Goal: Find specific page/section: Find specific page/section

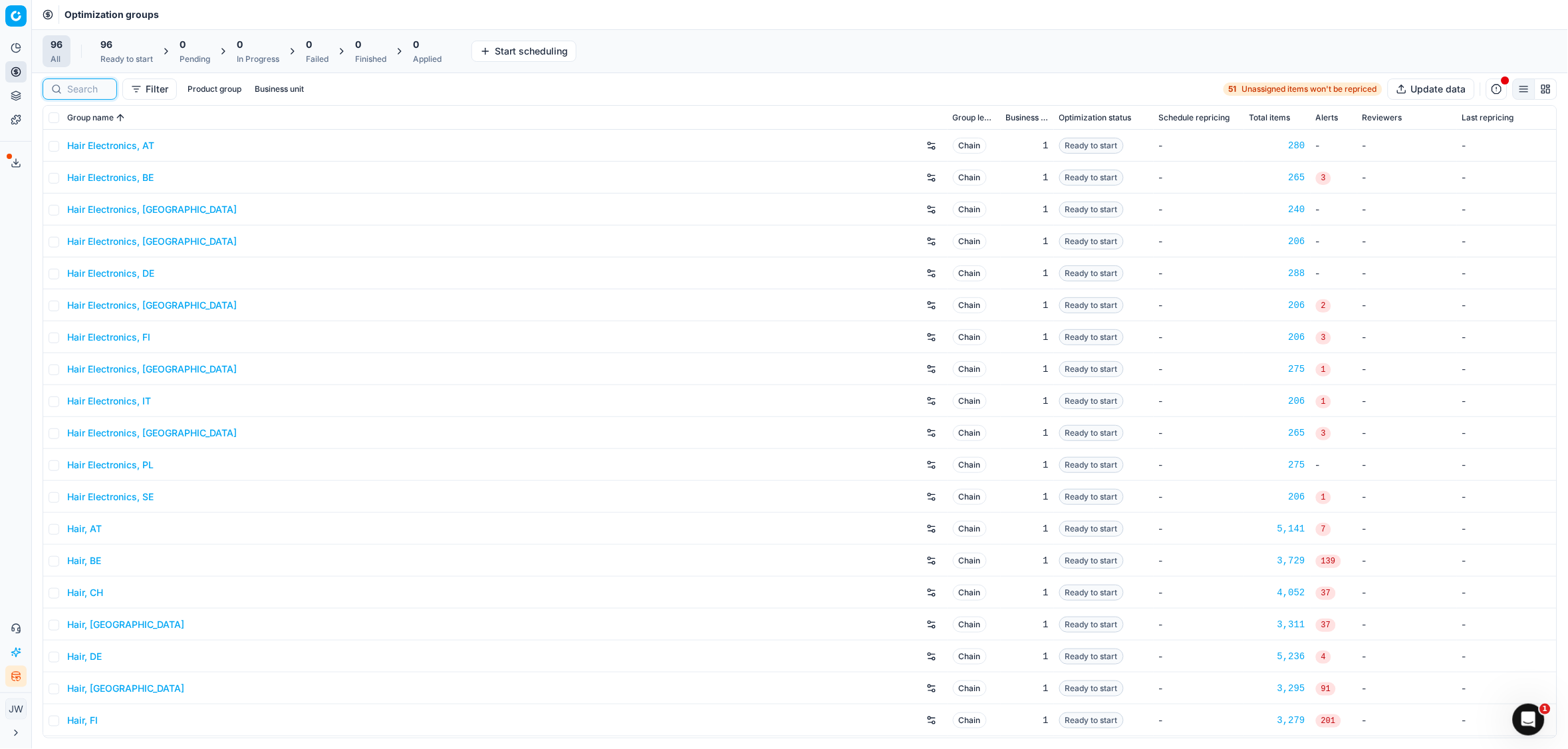
click at [79, 89] on input at bounding box center [88, 89] width 41 height 13
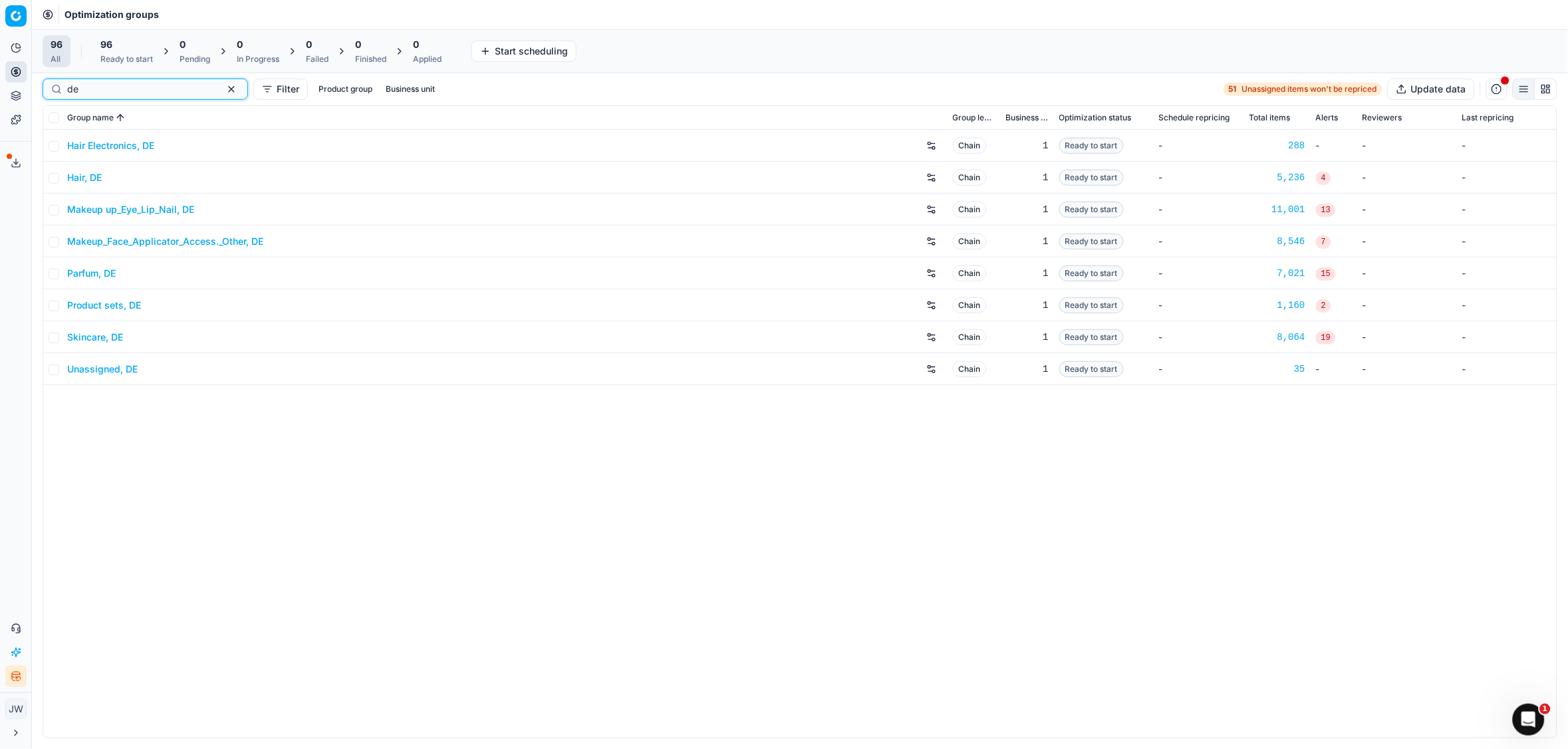
type input "de"
click at [93, 279] on link "Parfum, DE" at bounding box center [92, 274] width 49 height 13
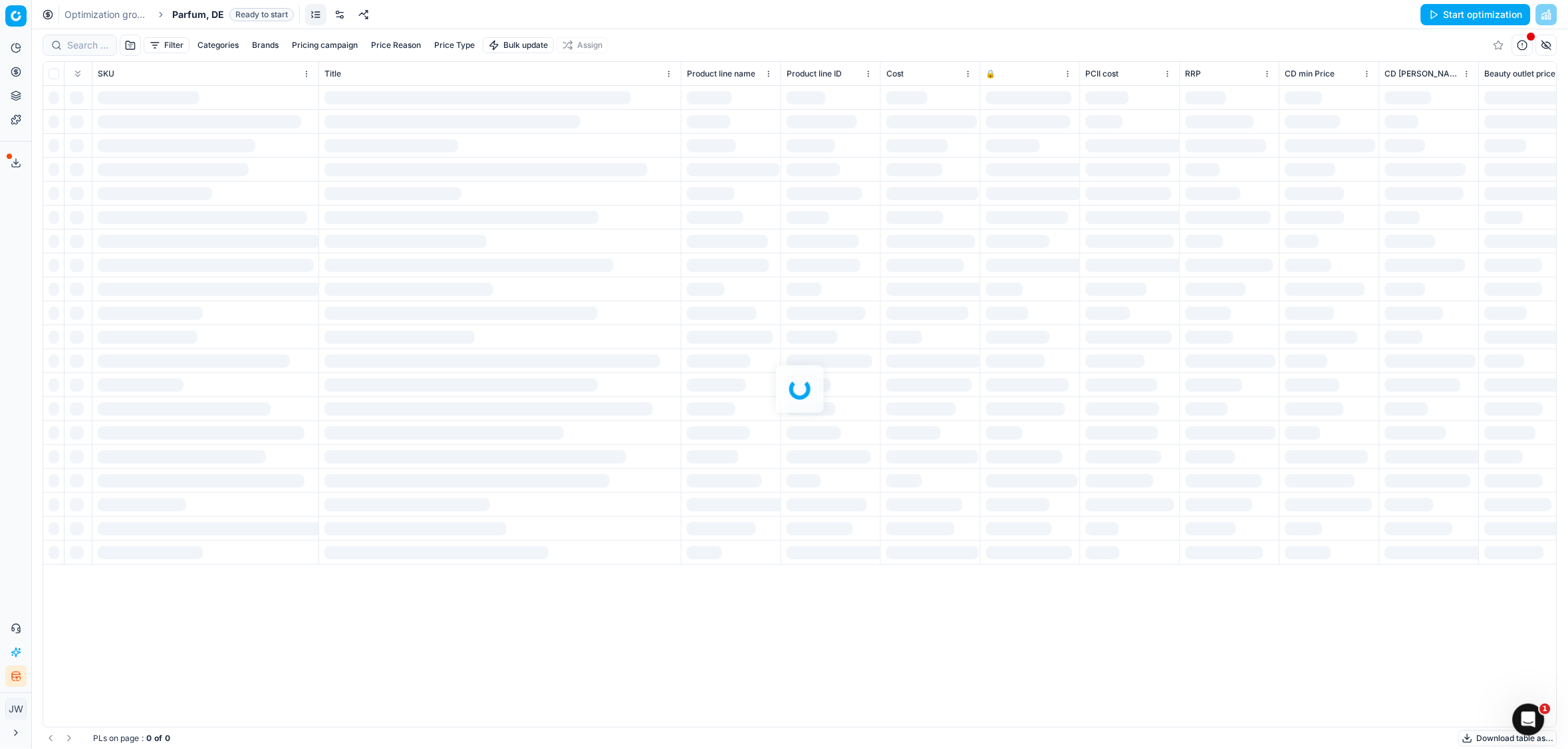
click at [334, 20] on link at bounding box center [339, 14] width 21 height 21
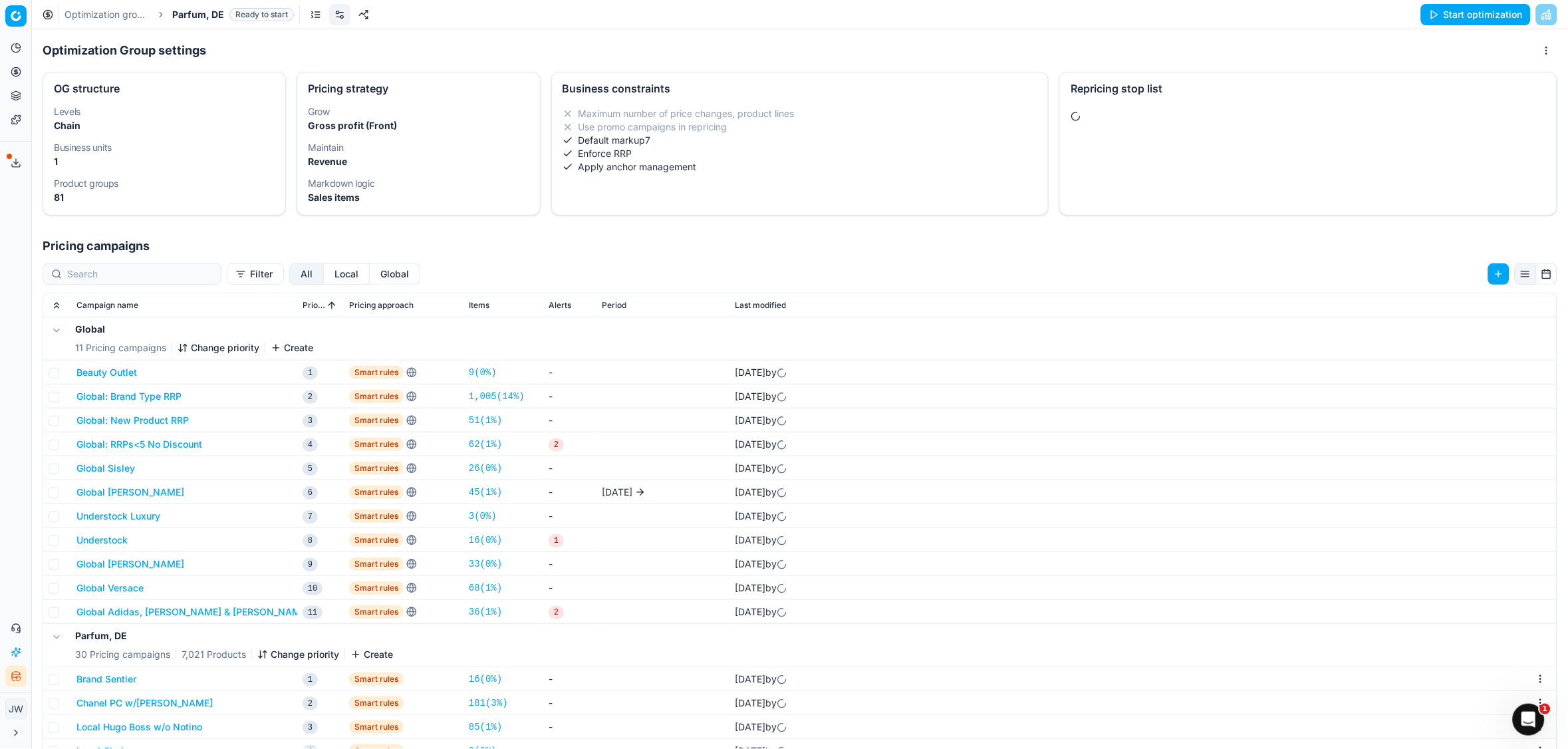
scroll to position [64, 0]
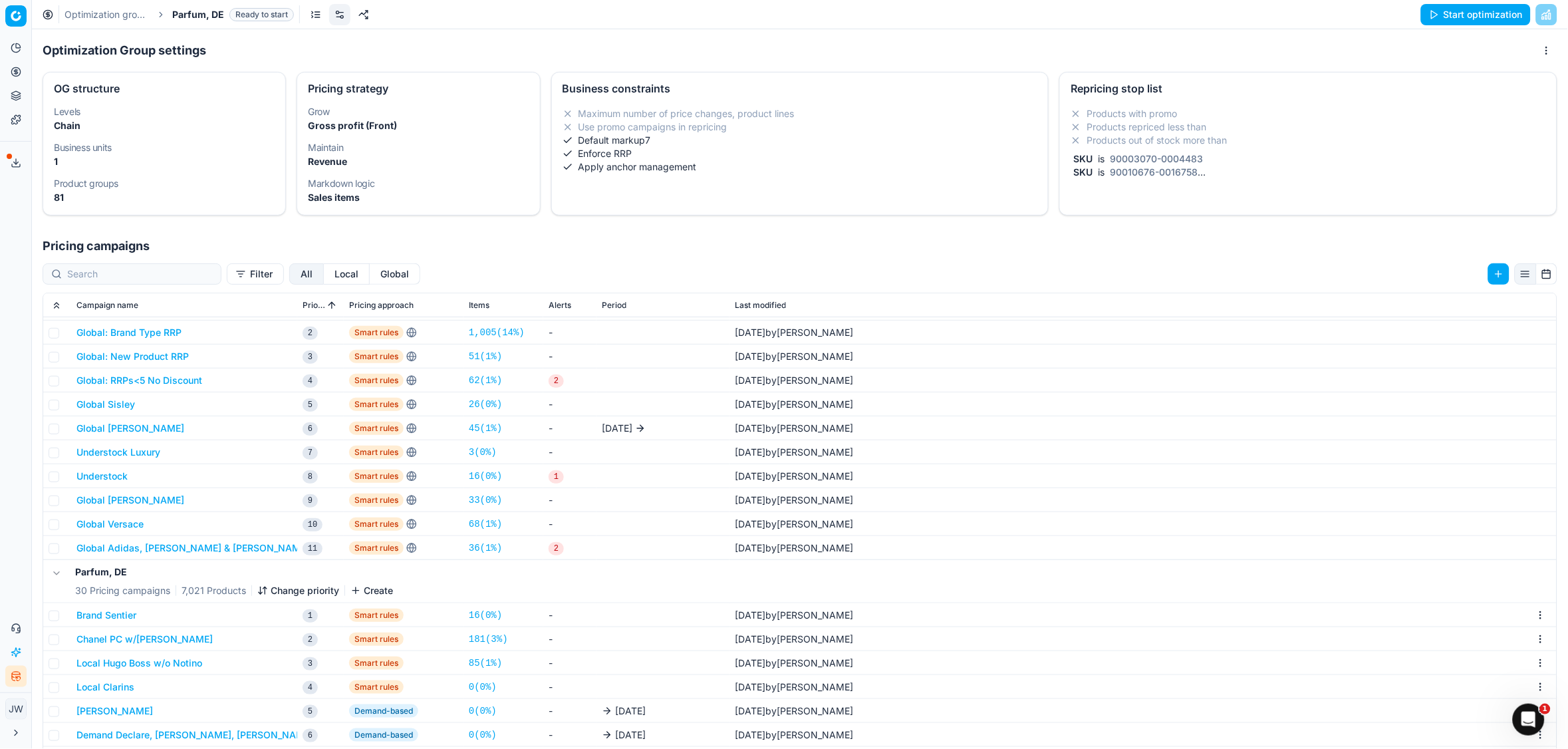
click at [176, 660] on button "Local Hugo Boss w/o Notino" at bounding box center [139, 664] width 125 height 13
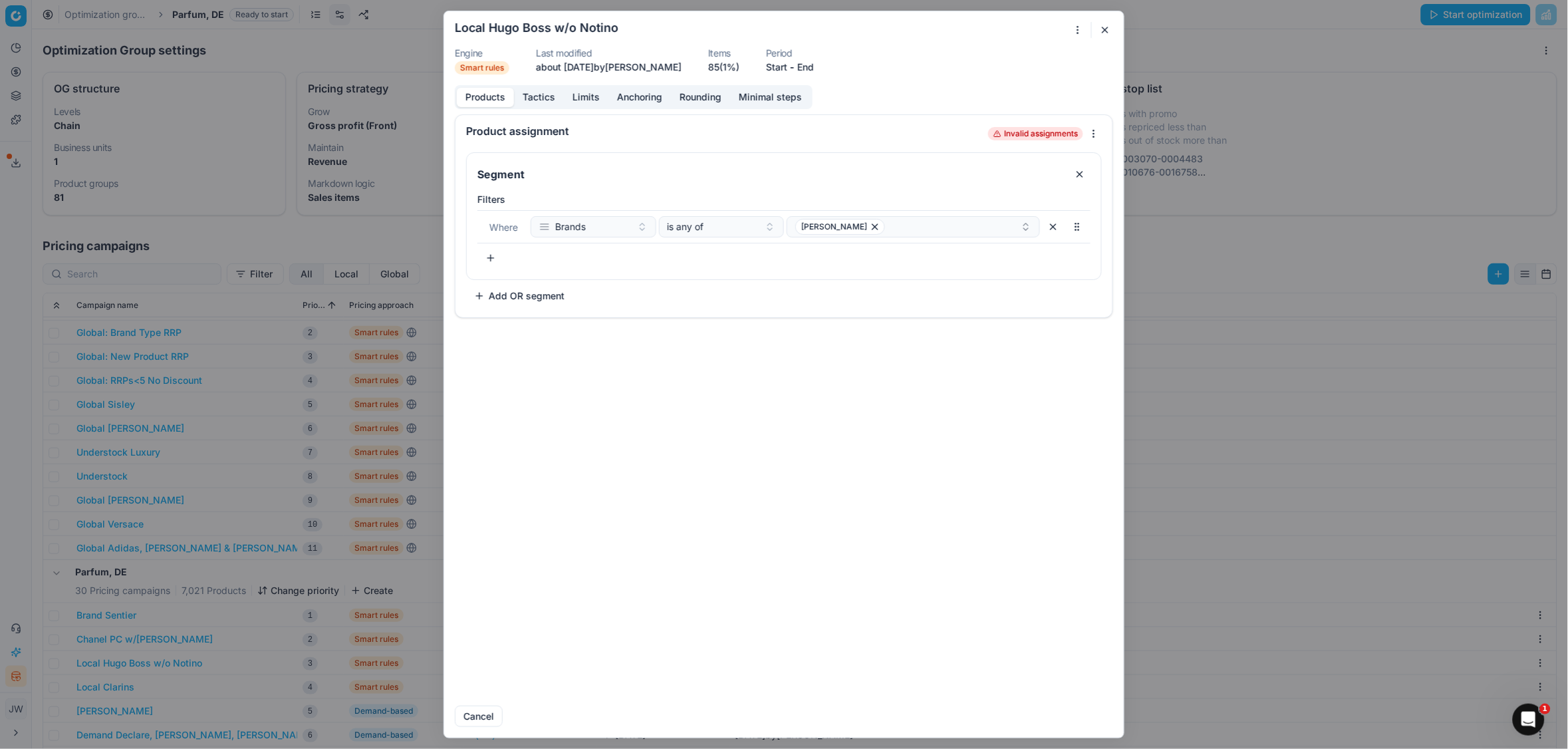
click at [1107, 33] on button "button" at bounding box center [1105, 29] width 16 height 16
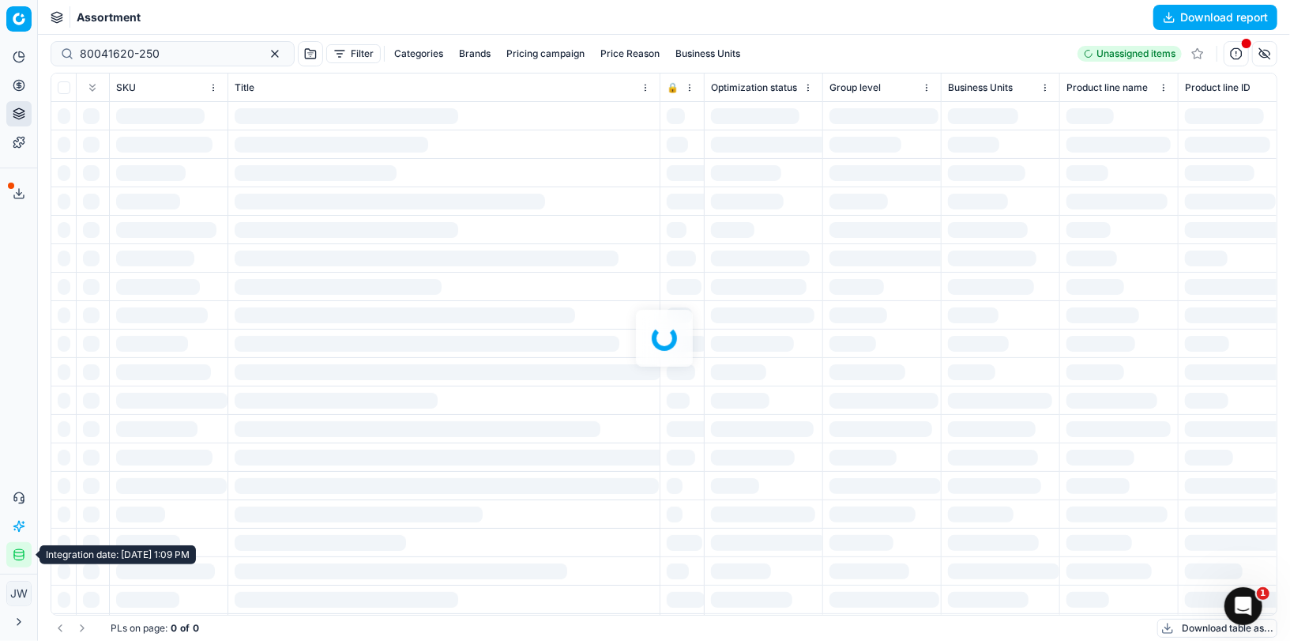
click at [21, 556] on icon "button" at bounding box center [19, 554] width 13 height 13
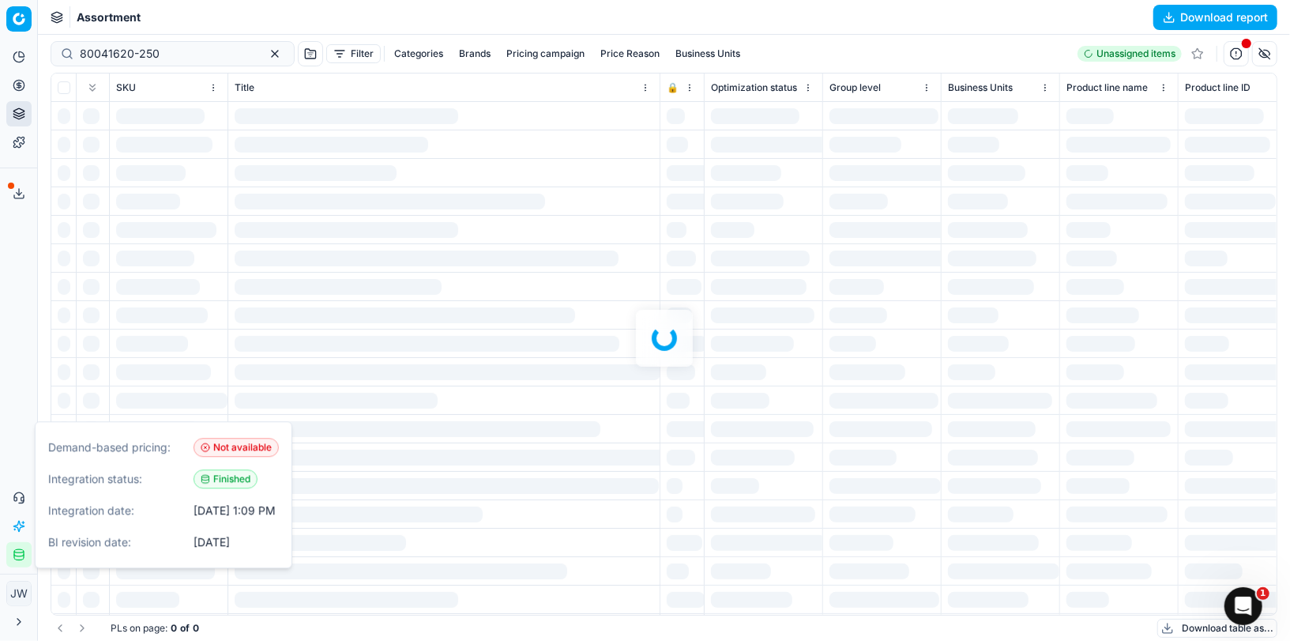
click at [21, 556] on icon "button" at bounding box center [19, 554] width 13 height 13
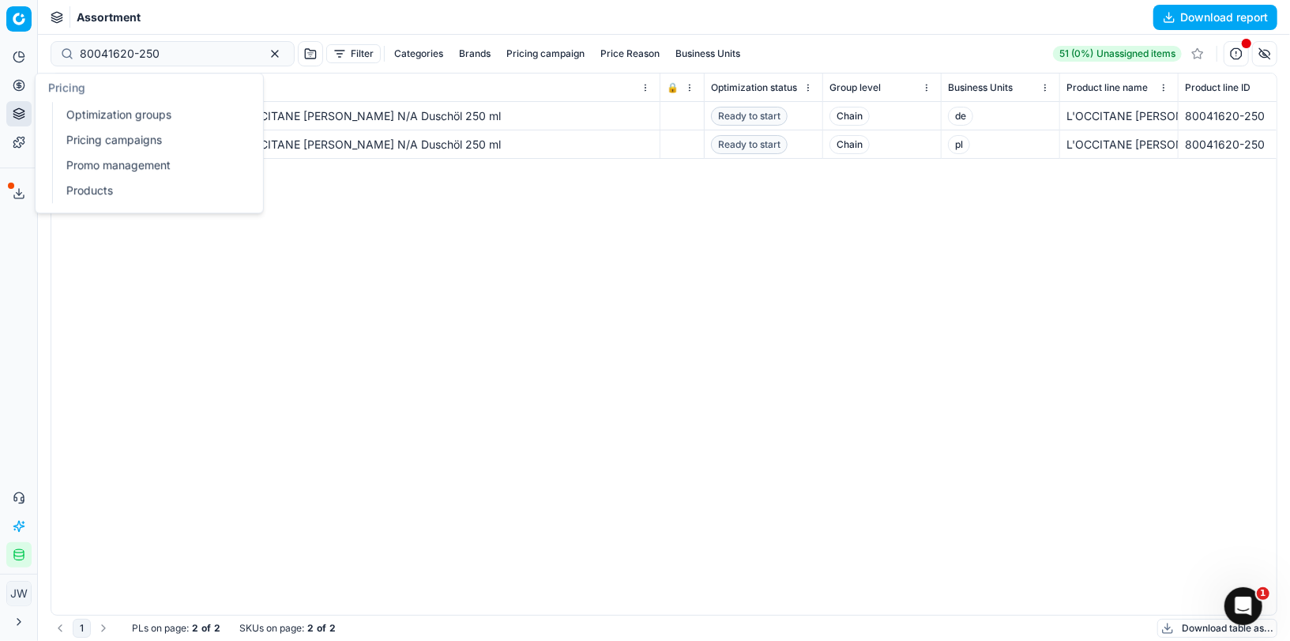
click at [13, 84] on circle at bounding box center [18, 85] width 10 height 10
click at [94, 114] on link "Optimization groups" at bounding box center [152, 114] width 184 height 22
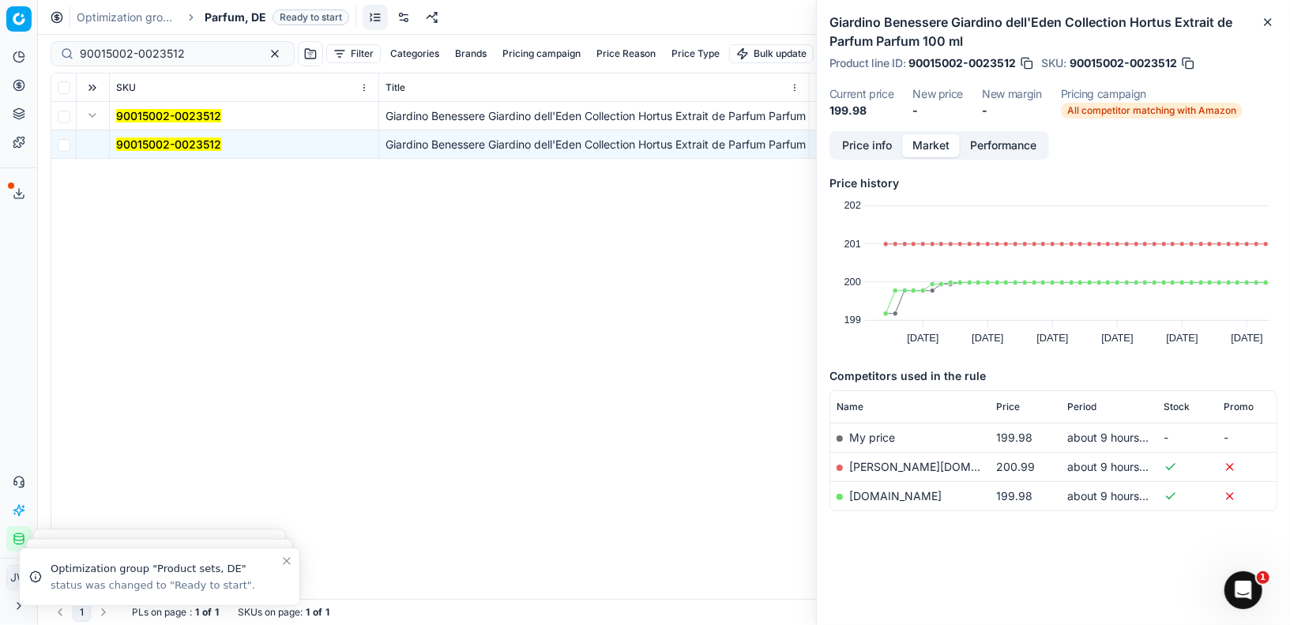
click at [17, 95] on button "Pricing" at bounding box center [18, 85] width 25 height 25
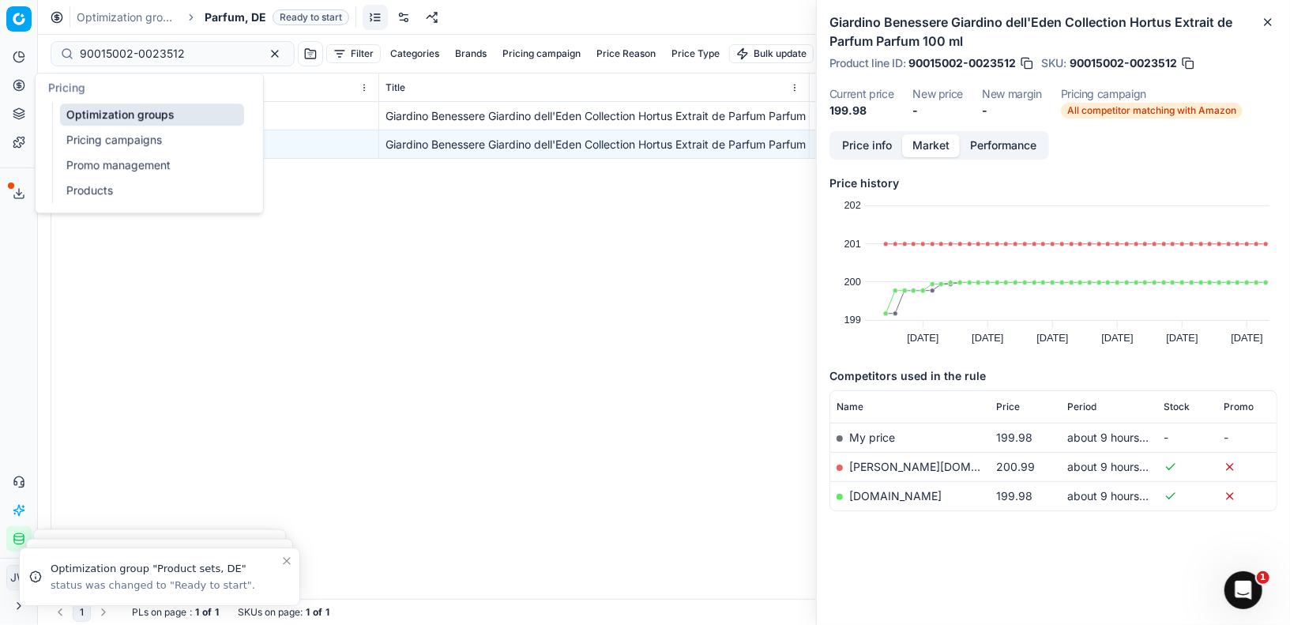
click at [95, 111] on link "Optimization groups" at bounding box center [152, 114] width 184 height 22
